Goal: Communication & Community: Ask a question

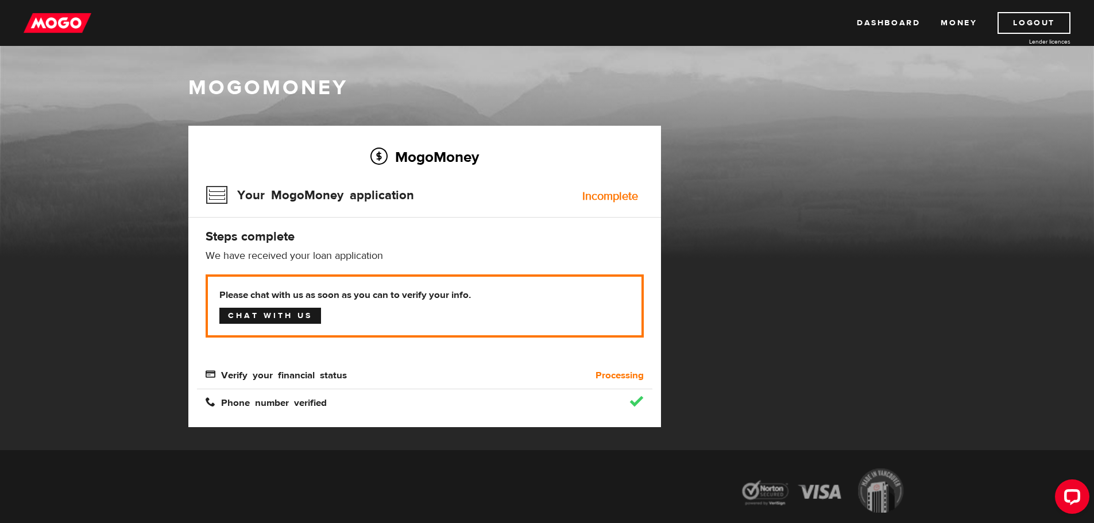
click at [269, 323] on link "Chat with us" at bounding box center [270, 316] width 102 height 16
click at [895, 24] on link "Dashboard" at bounding box center [888, 23] width 63 height 22
click at [1036, 22] on link "Logout" at bounding box center [1033, 23] width 73 height 22
